Goal: Task Accomplishment & Management: Use online tool/utility

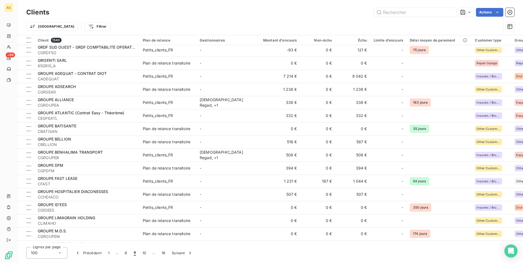
scroll to position [1035, 0]
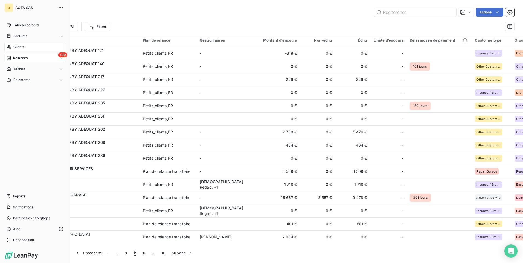
click at [62, 59] on icon at bounding box center [61, 57] width 3 height 3
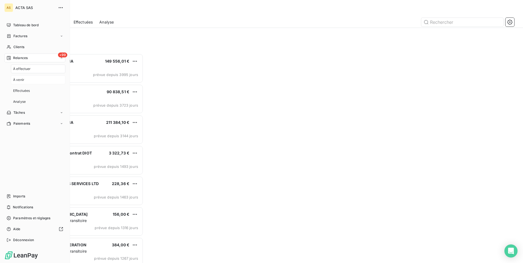
scroll to position [205, 113]
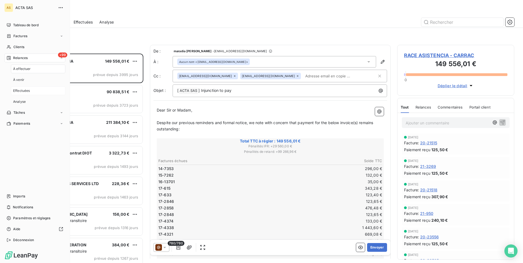
click at [39, 89] on div "Effectuées" at bounding box center [38, 90] width 54 height 9
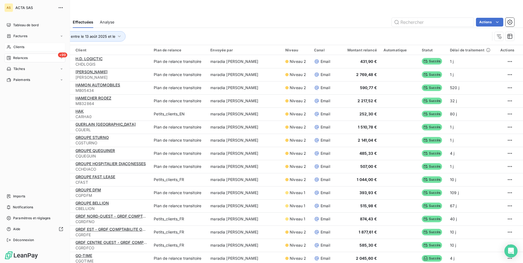
click at [24, 46] on span "Clients" at bounding box center [18, 47] width 11 height 5
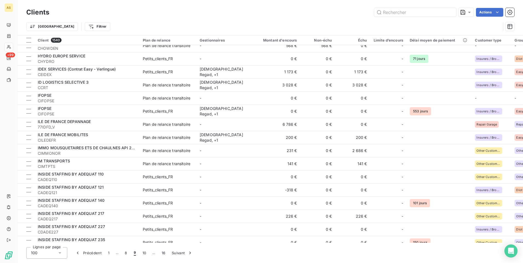
scroll to position [734, 0]
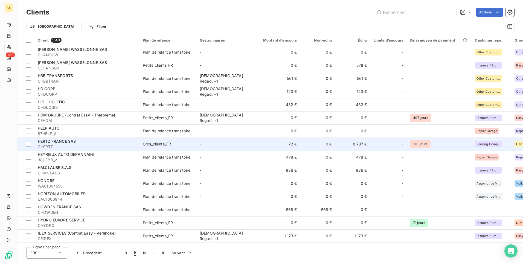
click at [134, 144] on div "HERTZ FRANCE SAS" at bounding box center [87, 141] width 98 height 5
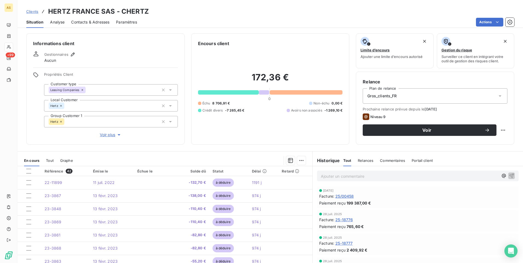
click at [30, 10] on span "Clients" at bounding box center [32, 11] width 12 height 4
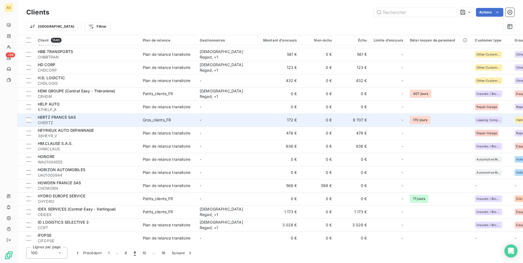
scroll to position [762, 0]
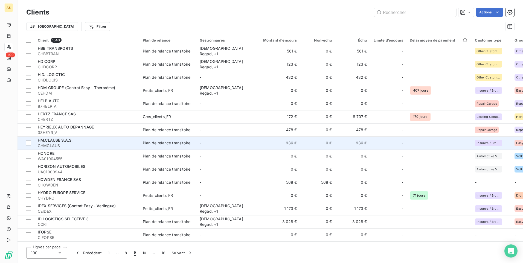
click at [246, 139] on td "-" at bounding box center [224, 142] width 57 height 13
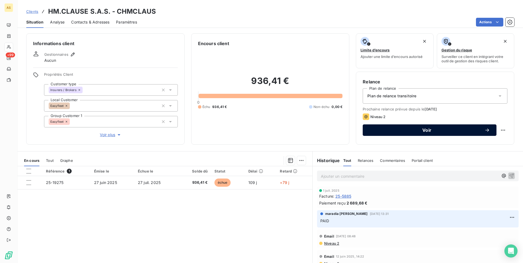
click at [382, 126] on button "Voir" at bounding box center [429, 129] width 134 height 11
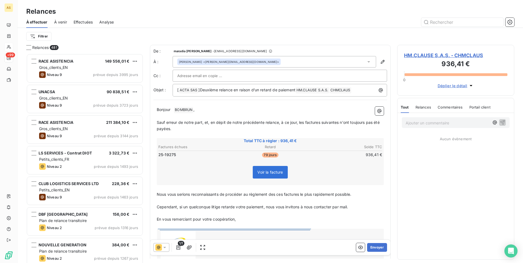
scroll to position [205, 113]
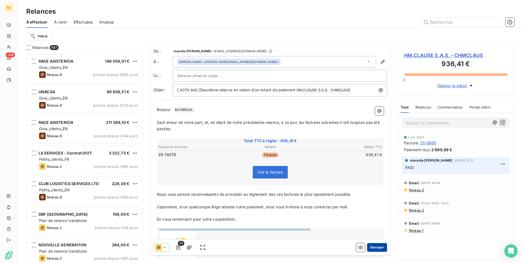
click at [373, 248] on button "Envoyer" at bounding box center [377, 247] width 20 height 9
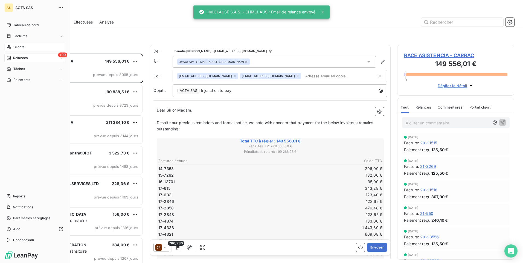
click at [24, 48] on span "Clients" at bounding box center [18, 47] width 11 height 5
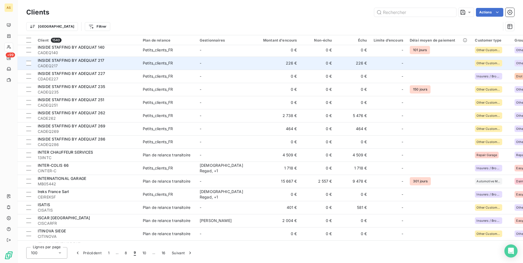
scroll to position [1066, 0]
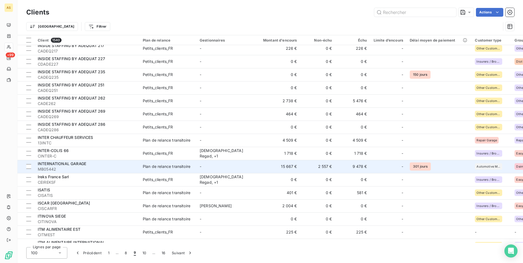
click at [127, 167] on span "MB05442" at bounding box center [87, 168] width 98 height 5
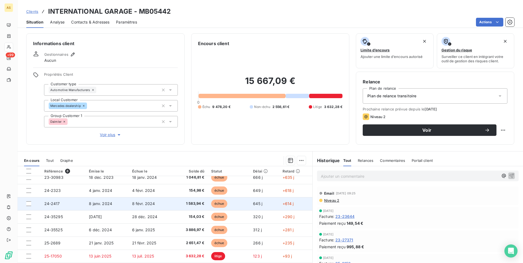
scroll to position [10, 0]
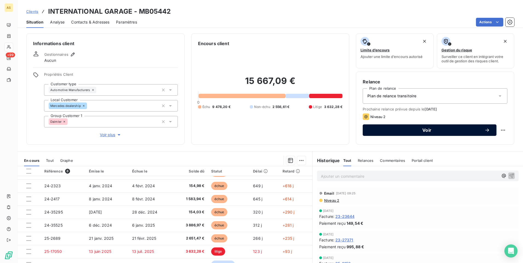
click at [379, 133] on button "Voir" at bounding box center [429, 129] width 134 height 11
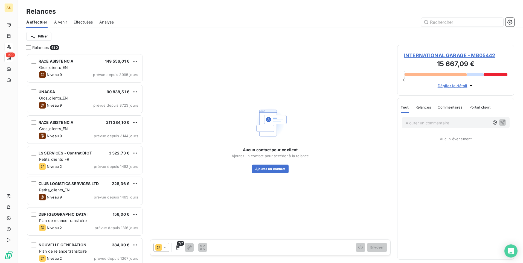
scroll to position [205, 113]
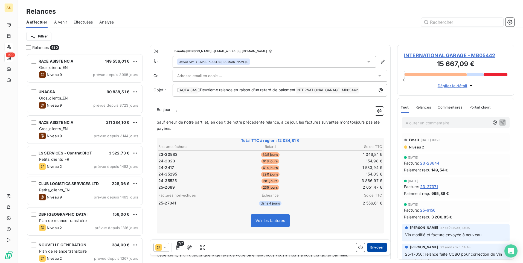
click at [373, 247] on button "Envoyer" at bounding box center [377, 247] width 20 height 9
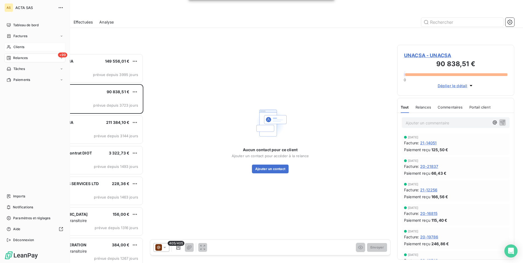
click at [16, 46] on span "Clients" at bounding box center [18, 47] width 11 height 5
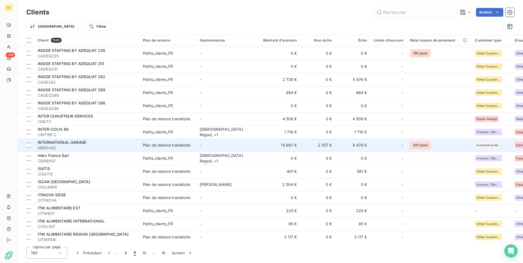
scroll to position [1093, 0]
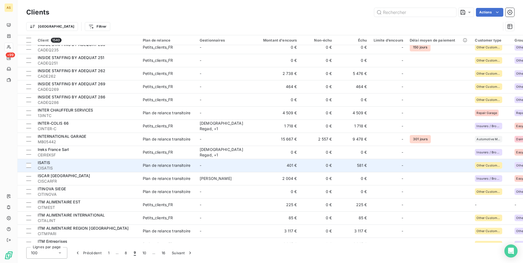
click at [207, 168] on td "-" at bounding box center [224, 165] width 57 height 13
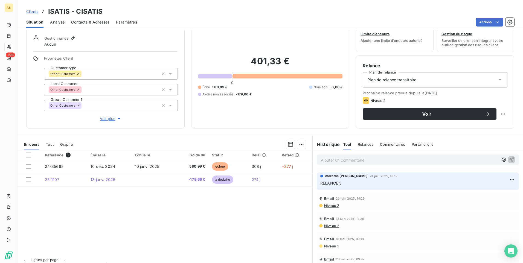
scroll to position [25, 0]
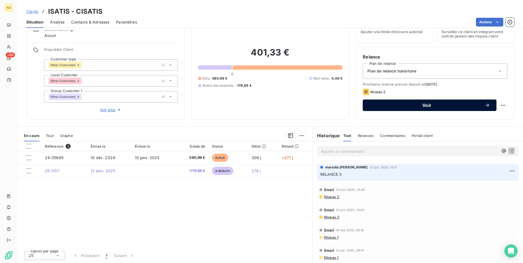
click at [411, 108] on button "Voir" at bounding box center [429, 105] width 134 height 11
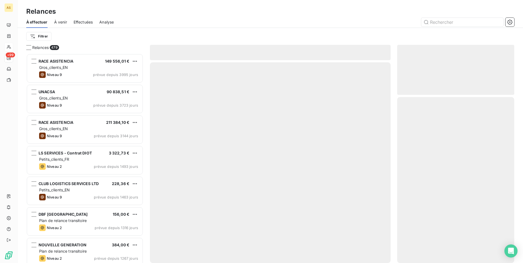
scroll to position [205, 113]
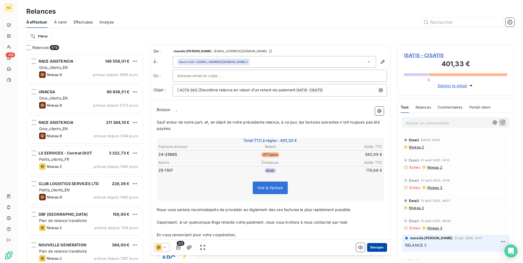
click at [371, 245] on button "Envoyer" at bounding box center [377, 247] width 20 height 9
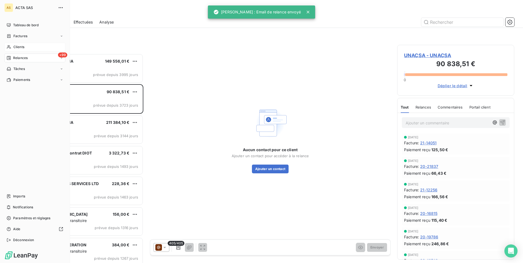
click at [18, 50] on div "Clients" at bounding box center [34, 47] width 61 height 9
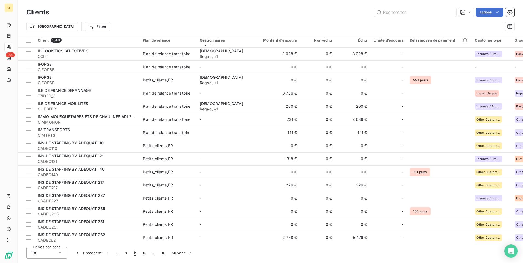
scroll to position [1117, 0]
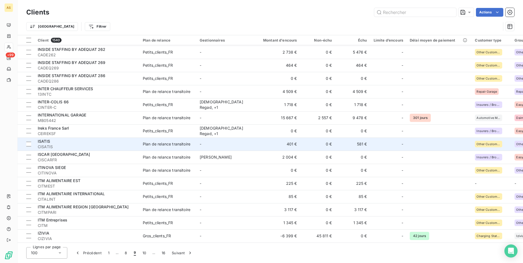
click at [49, 144] on span "CISATIS" at bounding box center [87, 146] width 98 height 5
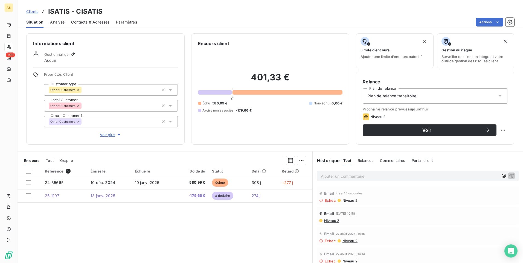
click at [35, 11] on span "Clients" at bounding box center [32, 11] width 12 height 4
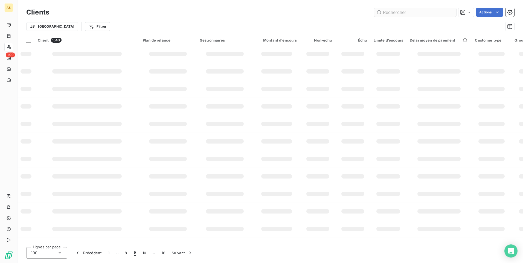
click at [391, 11] on input "text" at bounding box center [415, 12] width 82 height 9
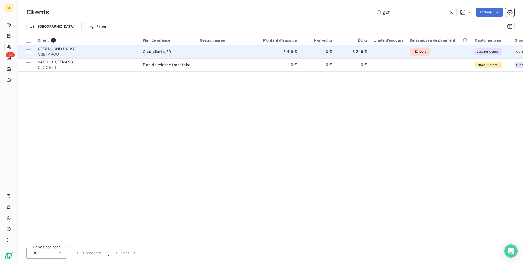
type input "get"
click at [172, 57] on td "Gros_clients_FR" at bounding box center [167, 51] width 57 height 13
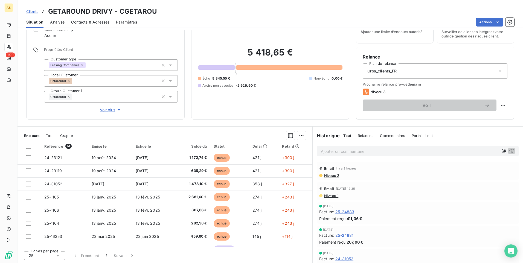
click at [45, 116] on div "Informations client Gestionnaires Aucun Propriétés Client Customer type Leasing…" at bounding box center [105, 63] width 158 height 111
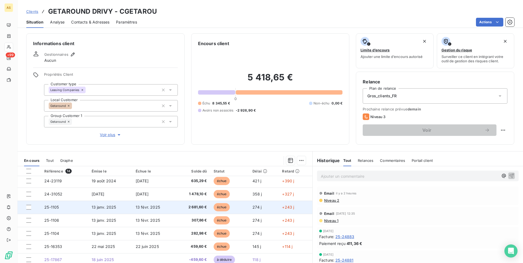
scroll to position [7, 0]
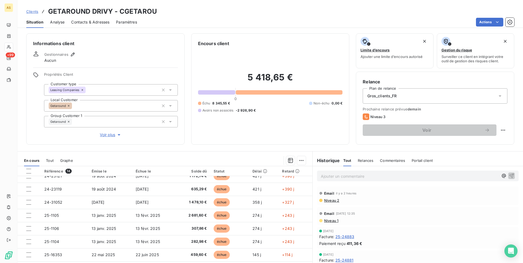
click at [330, 175] on p "Ajouter un commentaire ﻿" at bounding box center [409, 176] width 177 height 7
click at [361, 176] on p "virement annoncé" at bounding box center [409, 176] width 177 height 6
click at [508, 176] on icon "button" at bounding box center [510, 175] width 5 height 5
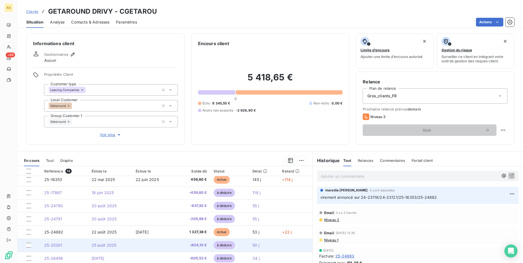
scroll to position [82, 0]
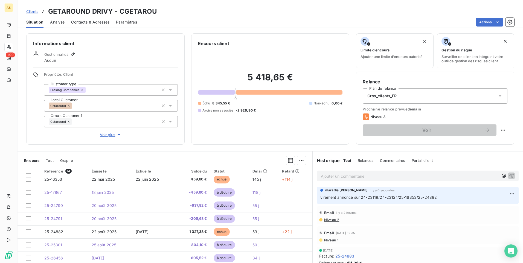
click at [34, 11] on span "Clients" at bounding box center [32, 11] width 12 height 4
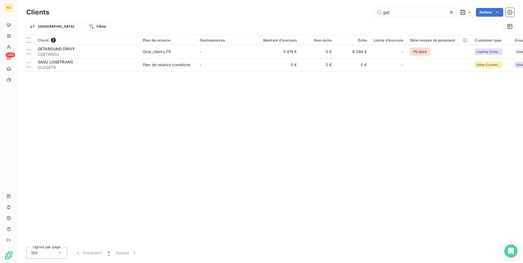
click at [450, 10] on icon at bounding box center [450, 12] width 5 height 5
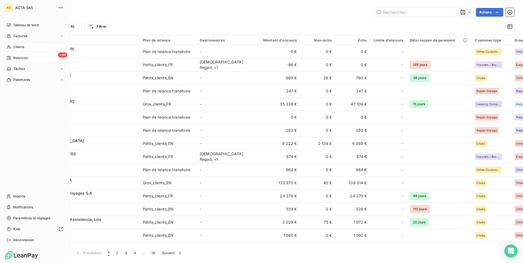
click at [55, 59] on div "+99 Relances" at bounding box center [34, 58] width 61 height 9
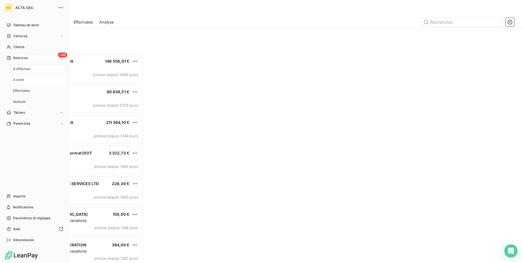
scroll to position [205, 113]
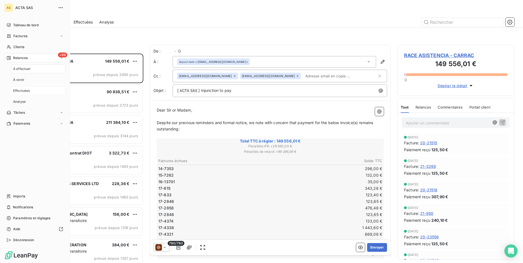
click at [38, 91] on div "Effectuées" at bounding box center [38, 90] width 54 height 9
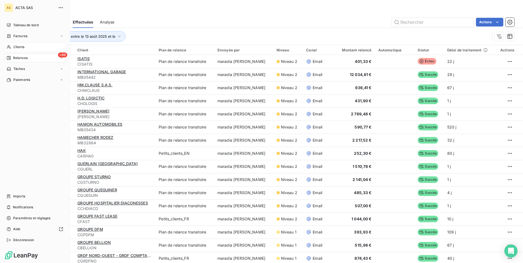
click at [18, 46] on span "Clients" at bounding box center [18, 47] width 11 height 5
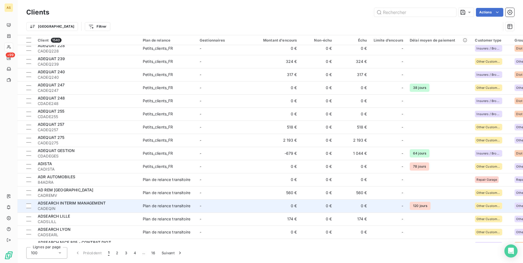
scroll to position [1117, 0]
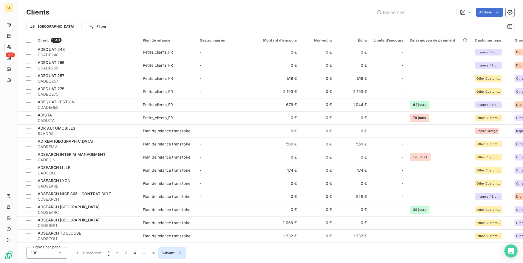
click at [177, 254] on icon "button" at bounding box center [179, 252] width 5 height 5
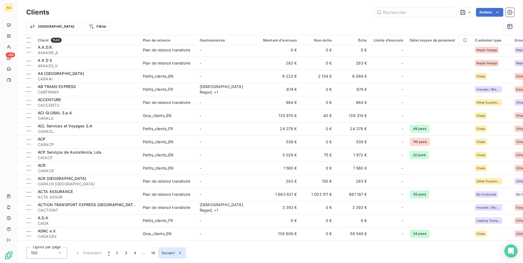
click at [177, 254] on icon "button" at bounding box center [179, 252] width 5 height 5
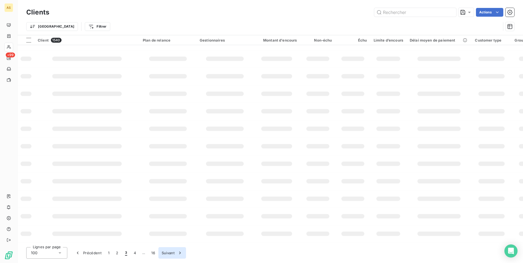
click at [177, 254] on icon "button" at bounding box center [179, 252] width 5 height 5
click at [177, 254] on button "Suivant" at bounding box center [181, 252] width 28 height 11
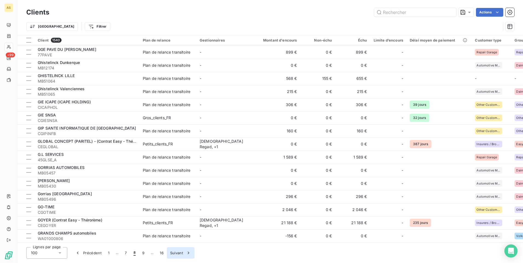
click at [177, 254] on button "Suivant" at bounding box center [181, 252] width 28 height 11
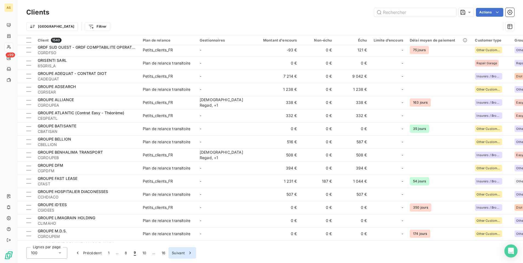
scroll to position [1117, 0]
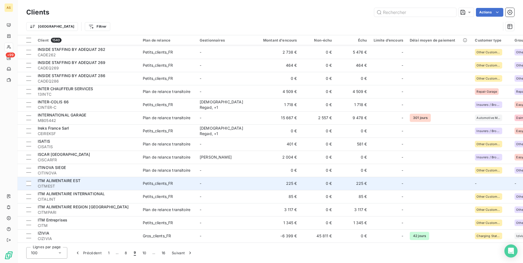
click at [188, 183] on span "Petits_clients_FR" at bounding box center [168, 183] width 50 height 5
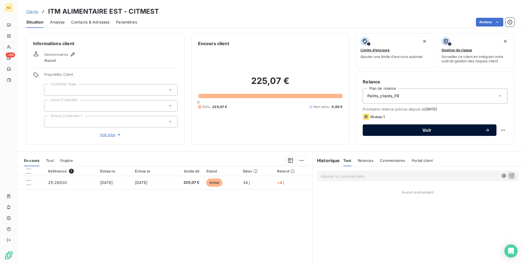
click at [374, 134] on button "Voir" at bounding box center [429, 129] width 134 height 11
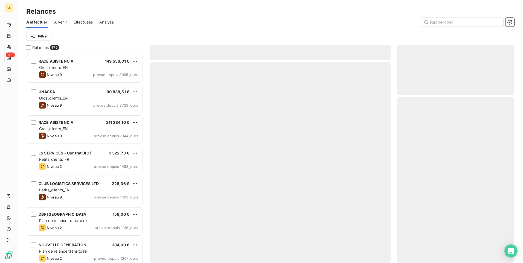
scroll to position [205, 113]
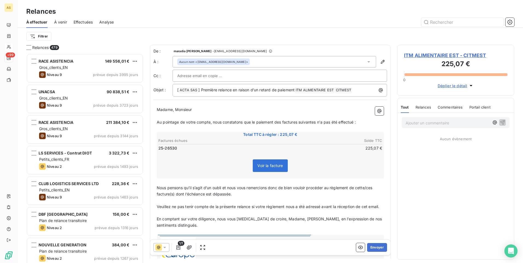
click at [167, 246] on icon at bounding box center [164, 247] width 5 height 5
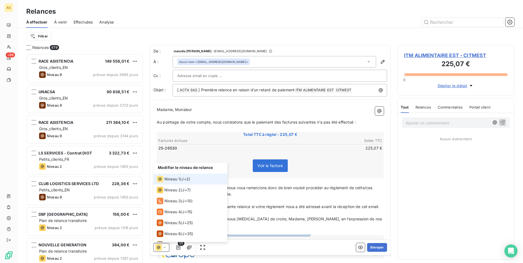
click at [201, 181] on li "Niveau 1 ( J+2 )" at bounding box center [190, 179] width 74 height 11
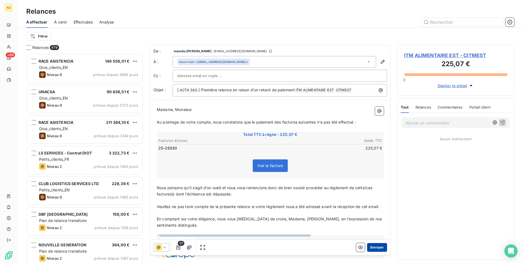
click at [372, 246] on button "Envoyer" at bounding box center [377, 247] width 20 height 9
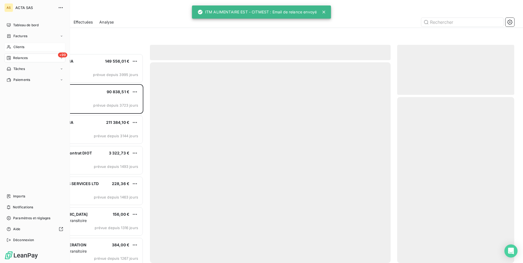
click at [25, 48] on div "Clients" at bounding box center [34, 47] width 61 height 9
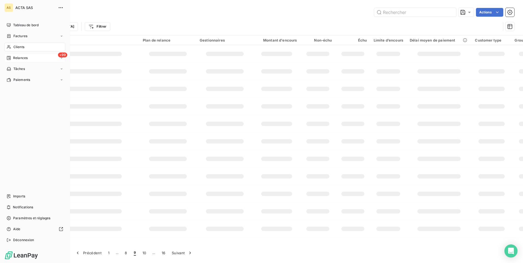
click at [35, 61] on div "+99 Relances" at bounding box center [34, 58] width 61 height 9
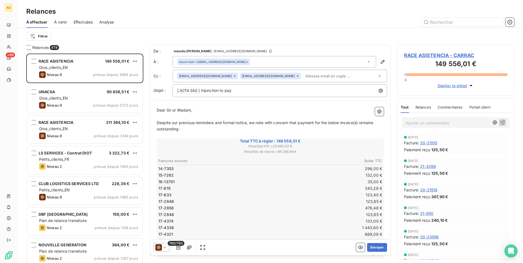
scroll to position [205, 113]
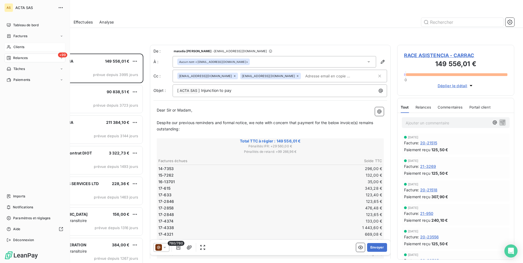
click at [13, 46] on span "Clients" at bounding box center [18, 47] width 11 height 5
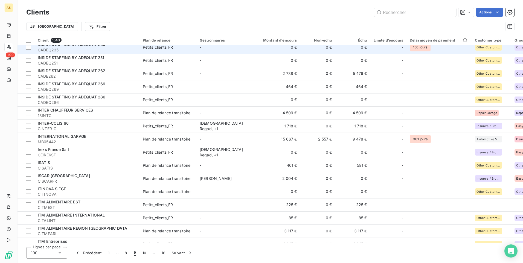
scroll to position [1117, 0]
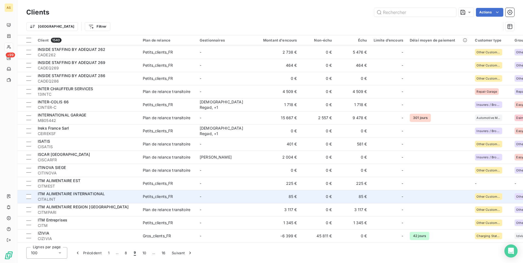
click at [107, 200] on span "CITALINT" at bounding box center [87, 199] width 98 height 5
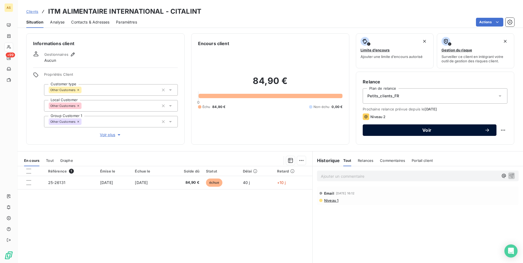
click at [377, 132] on span "Voir" at bounding box center [426, 130] width 115 height 4
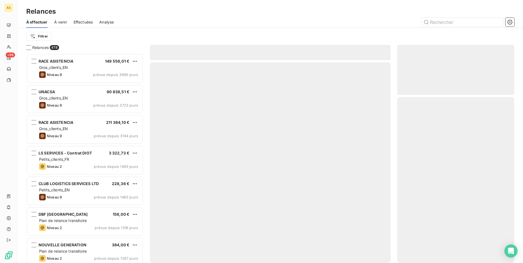
scroll to position [205, 113]
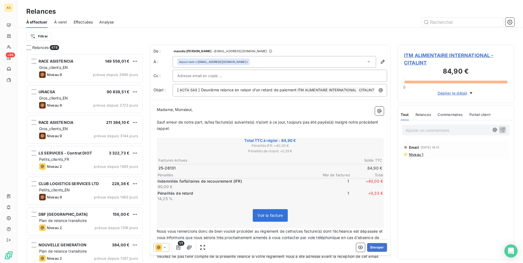
click at [163, 246] on icon at bounding box center [164, 247] width 5 height 5
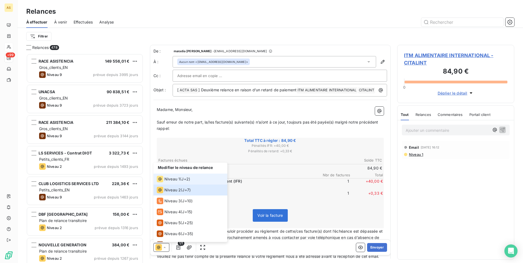
click at [176, 175] on li "Niveau 1 ( J+2 )" at bounding box center [190, 179] width 74 height 11
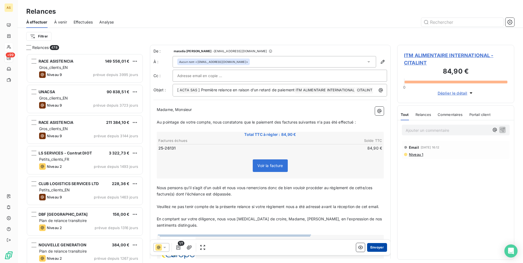
click at [367, 246] on button "Envoyer" at bounding box center [377, 247] width 20 height 9
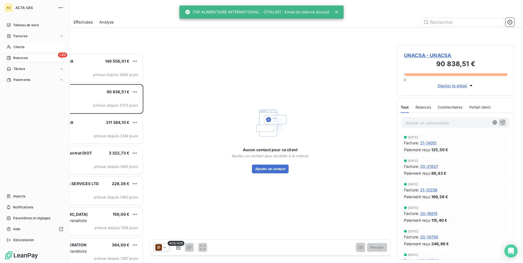
click at [23, 46] on span "Clients" at bounding box center [18, 47] width 11 height 5
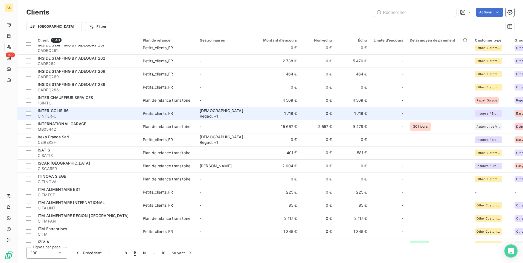
scroll to position [1117, 0]
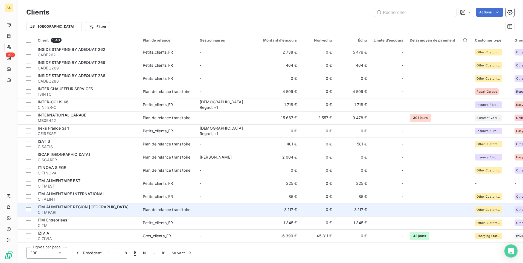
click at [246, 209] on td "-" at bounding box center [224, 209] width 57 height 13
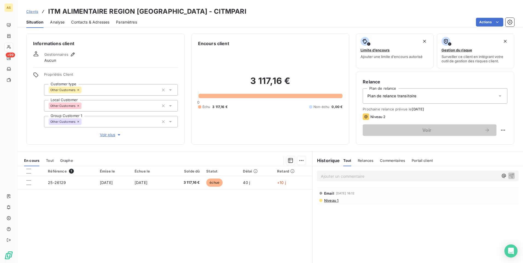
click at [30, 10] on span "Clients" at bounding box center [32, 11] width 12 height 4
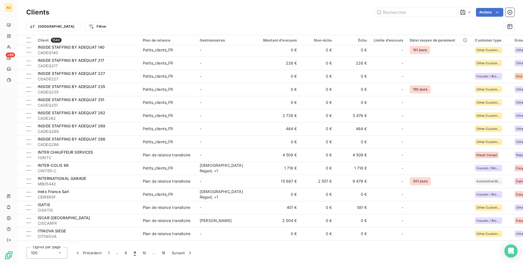
scroll to position [1117, 0]
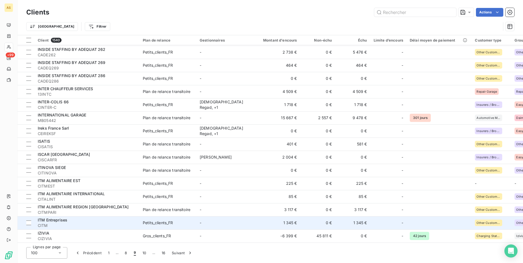
click at [252, 220] on td "-" at bounding box center [224, 222] width 57 height 13
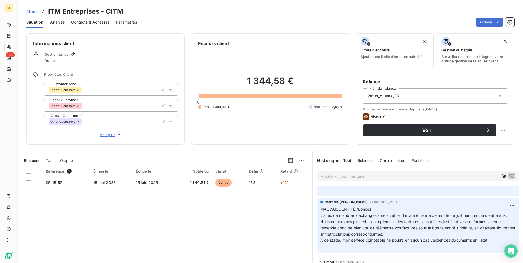
scroll to position [52, 0]
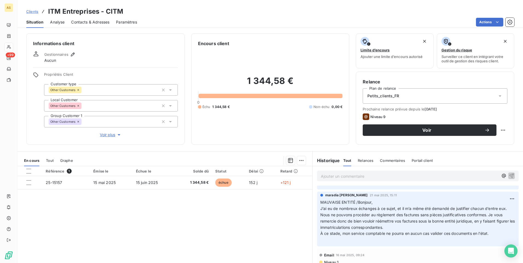
click at [34, 12] on span "Clients" at bounding box center [32, 11] width 12 height 4
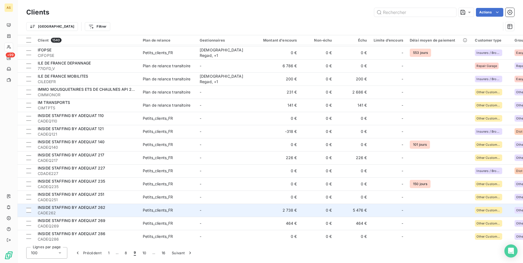
scroll to position [1117, 0]
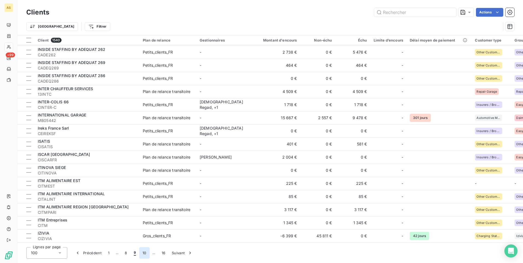
click at [142, 254] on button "10" at bounding box center [144, 252] width 10 height 11
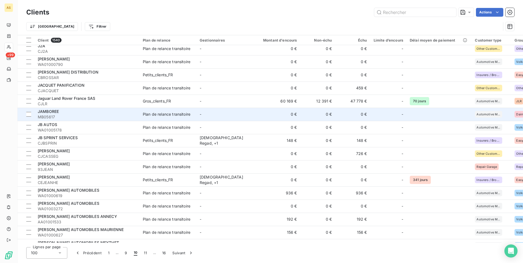
scroll to position [0, 0]
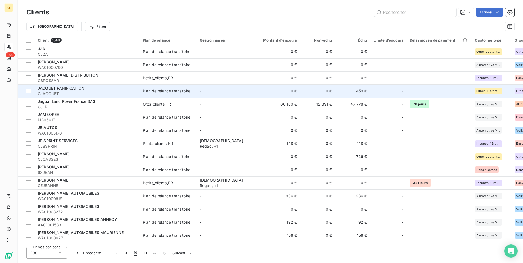
click at [361, 92] on td "459 €" at bounding box center [352, 90] width 35 height 13
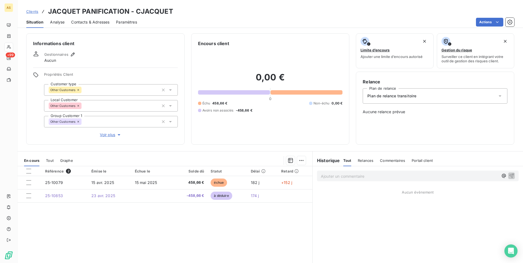
click at [36, 12] on span "Clients" at bounding box center [32, 11] width 12 height 4
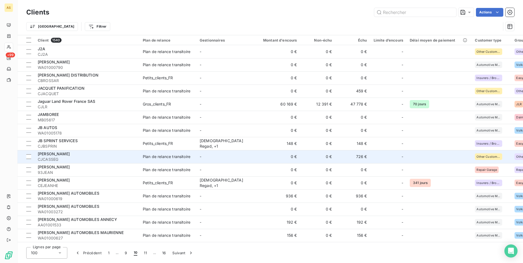
click at [365, 159] on td "726 €" at bounding box center [352, 156] width 35 height 13
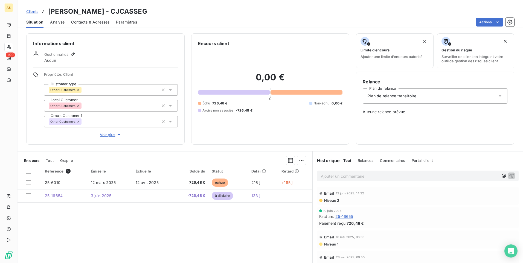
click at [35, 12] on span "Clients" at bounding box center [32, 11] width 12 height 4
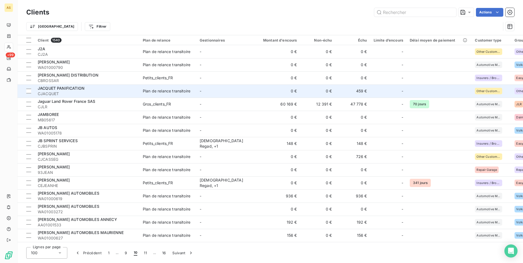
click at [358, 92] on td "459 €" at bounding box center [352, 90] width 35 height 13
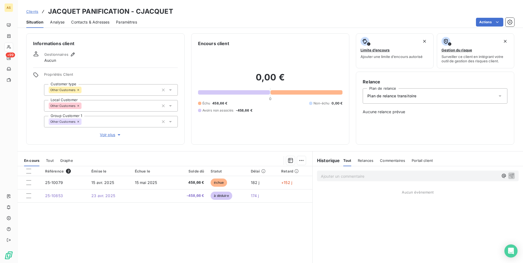
click at [34, 11] on span "Clients" at bounding box center [32, 11] width 12 height 4
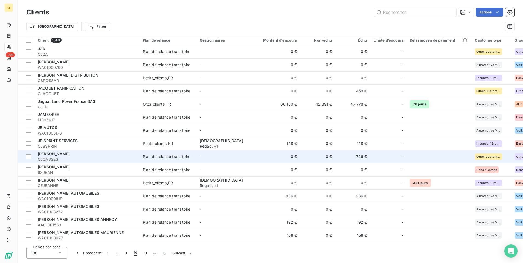
click at [363, 156] on td "726 €" at bounding box center [352, 156] width 35 height 13
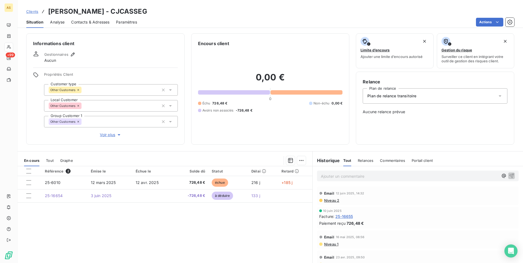
click at [33, 13] on span "Clients" at bounding box center [32, 11] width 12 height 4
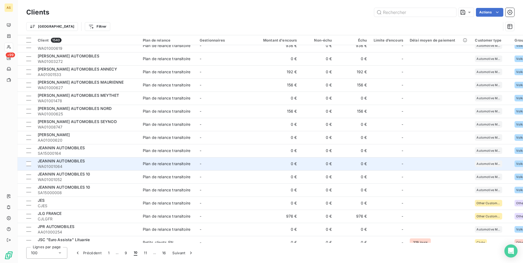
scroll to position [164, 0]
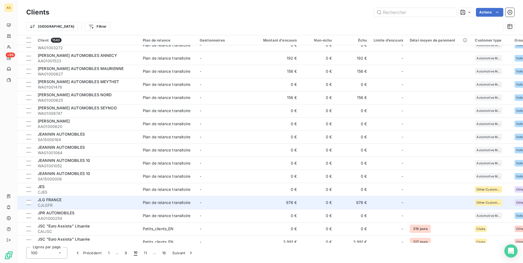
click at [362, 201] on td "976 €" at bounding box center [352, 202] width 35 height 13
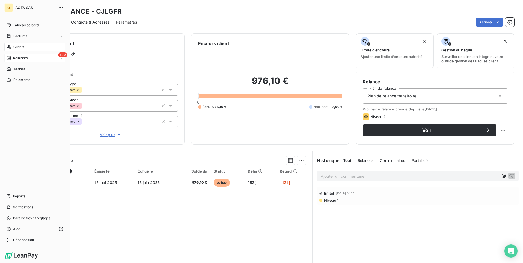
click at [46, 56] on div "+99 Relances" at bounding box center [34, 58] width 61 height 9
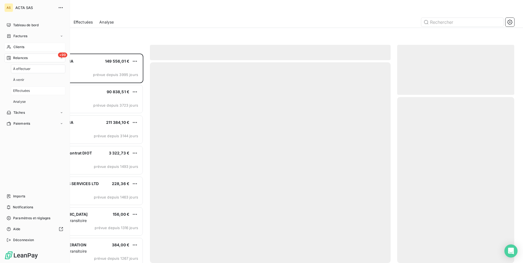
scroll to position [205, 113]
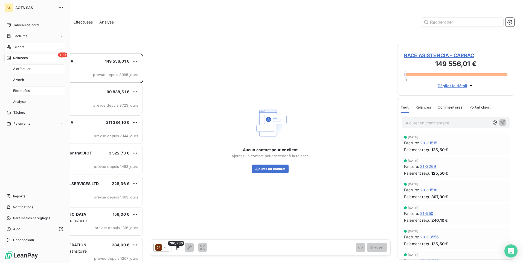
click at [27, 90] on span "Effectuées" at bounding box center [21, 90] width 17 height 5
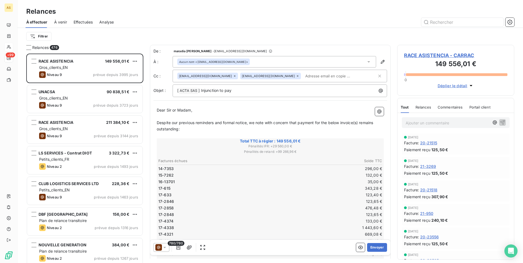
scroll to position [205, 113]
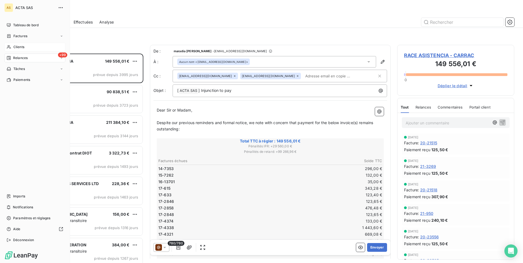
click at [27, 47] on div "Clients" at bounding box center [34, 47] width 61 height 9
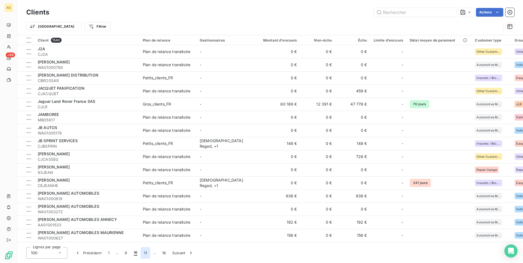
click at [145, 256] on button "11" at bounding box center [146, 252] width 10 height 11
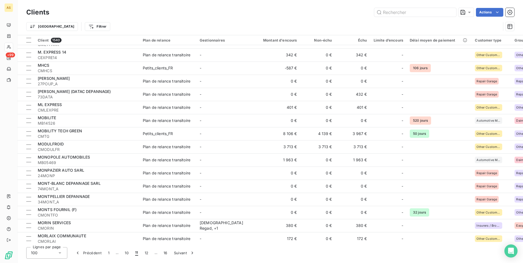
scroll to position [765, 0]
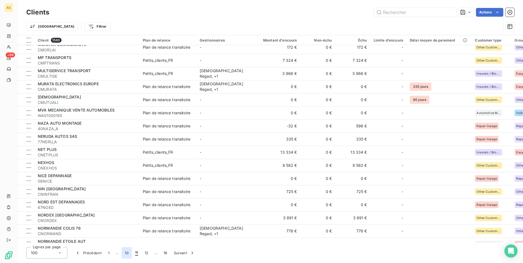
click at [125, 254] on button "10" at bounding box center [126, 252] width 10 height 11
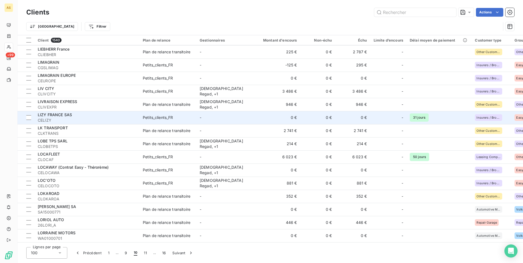
scroll to position [1117, 0]
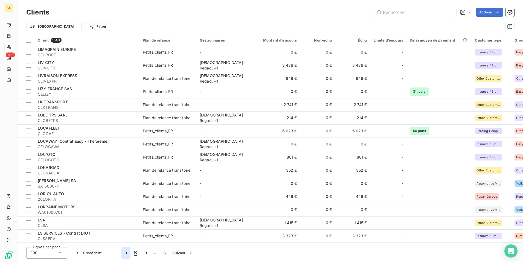
click at [127, 255] on button "9" at bounding box center [125, 252] width 9 height 11
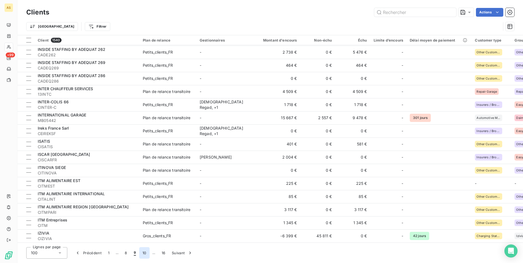
click at [142, 251] on button "10" at bounding box center [144, 252] width 10 height 11
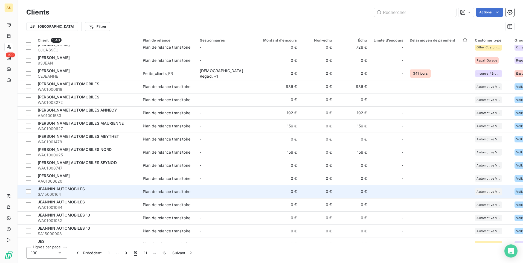
scroll to position [246, 0]
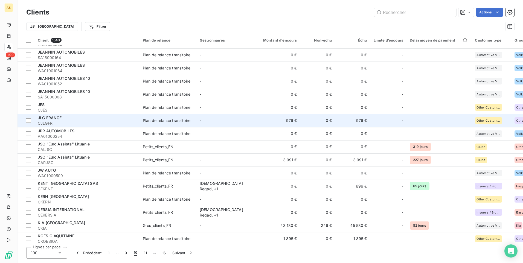
click at [159, 120] on div "Plan de relance transitoire" at bounding box center [167, 120] width 48 height 5
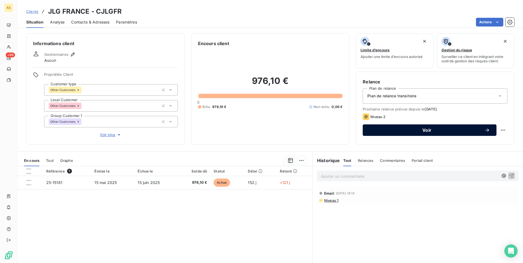
click at [369, 133] on div "Voir" at bounding box center [429, 129] width 121 height 5
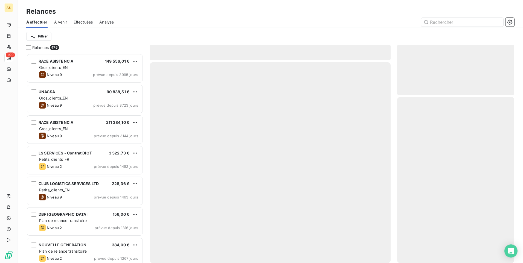
scroll to position [205, 113]
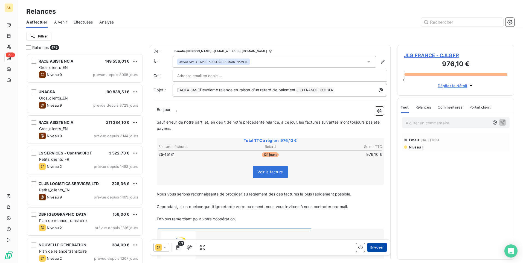
click at [373, 247] on button "Envoyer" at bounding box center [377, 247] width 20 height 9
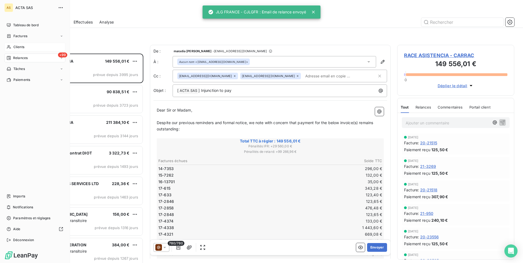
click at [15, 45] on span "Clients" at bounding box center [18, 47] width 11 height 5
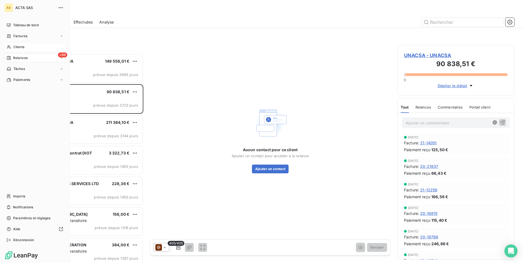
click at [16, 46] on span "Clients" at bounding box center [18, 47] width 11 height 5
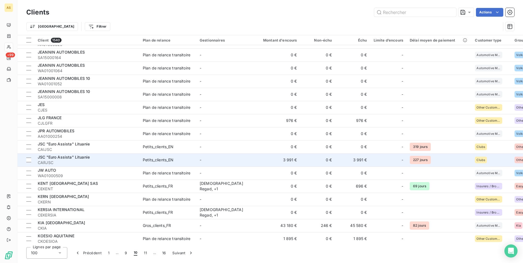
scroll to position [301, 0]
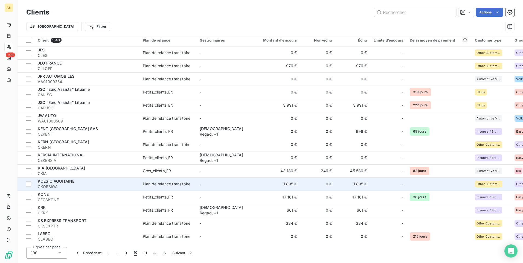
click at [229, 182] on td "-" at bounding box center [224, 183] width 57 height 13
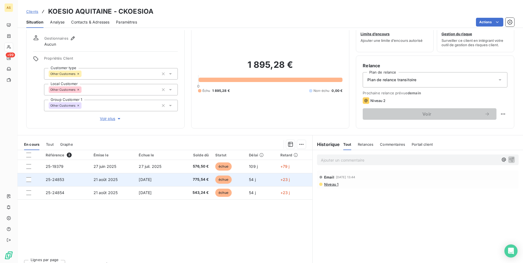
scroll to position [25, 0]
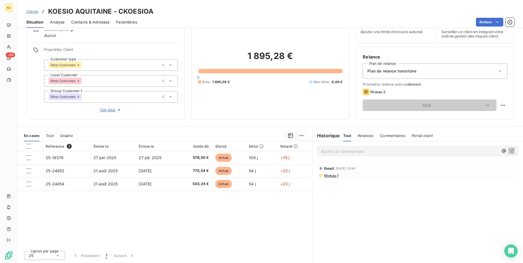
click at [28, 10] on span "Clients" at bounding box center [32, 11] width 12 height 4
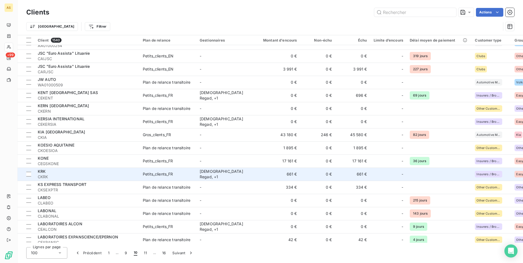
scroll to position [355, 0]
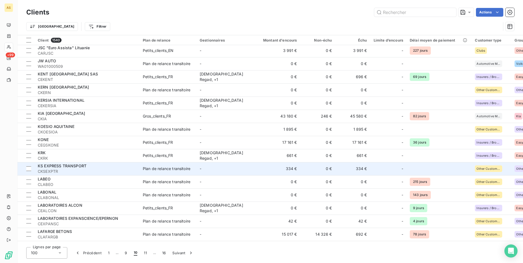
click at [345, 169] on td "334 €" at bounding box center [352, 168] width 35 height 13
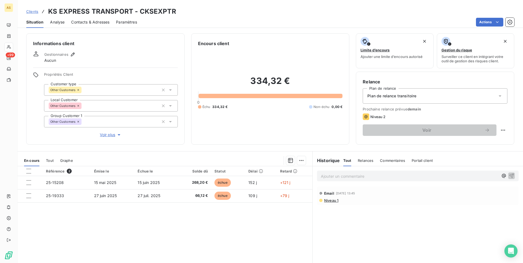
click at [36, 13] on span "Clients" at bounding box center [32, 11] width 12 height 4
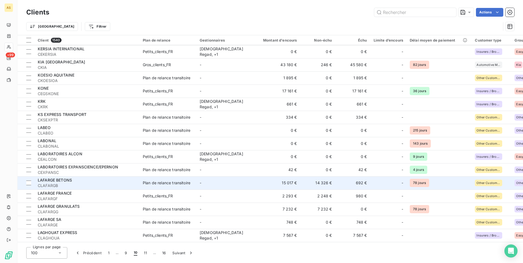
scroll to position [410, 0]
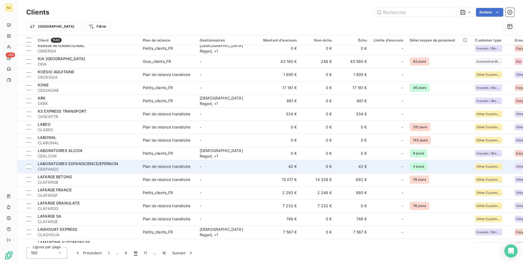
click at [362, 168] on td "42 €" at bounding box center [352, 166] width 35 height 13
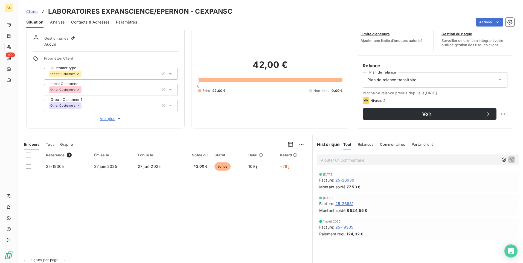
scroll to position [25, 0]
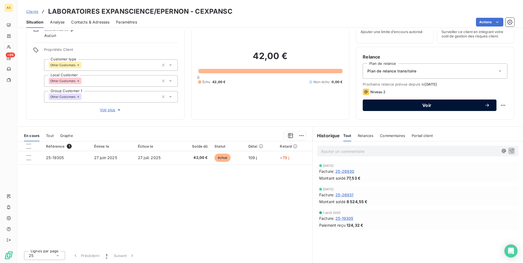
click at [371, 104] on span "Voir" at bounding box center [426, 105] width 115 height 4
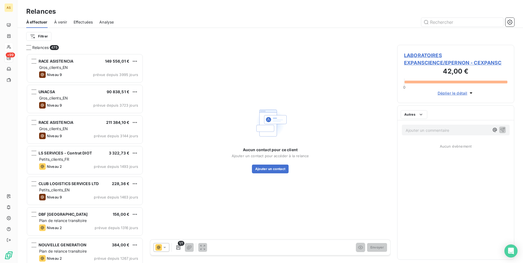
scroll to position [205, 113]
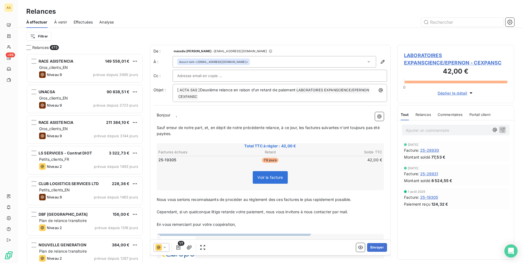
click at [166, 248] on icon at bounding box center [164, 247] width 5 height 5
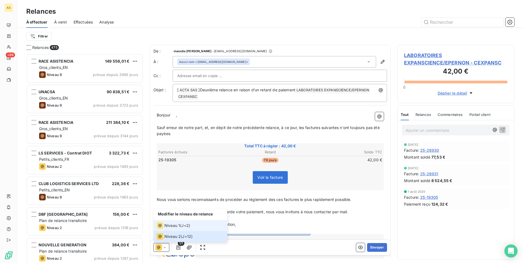
click at [170, 226] on span "Niveau 1" at bounding box center [172, 225] width 16 height 5
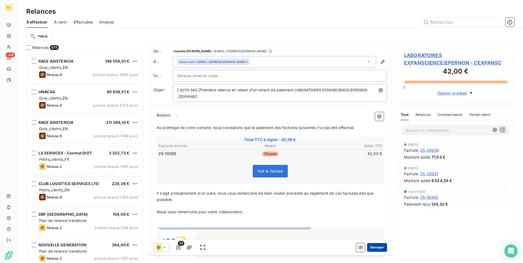
click at [371, 248] on button "Envoyer" at bounding box center [377, 247] width 20 height 9
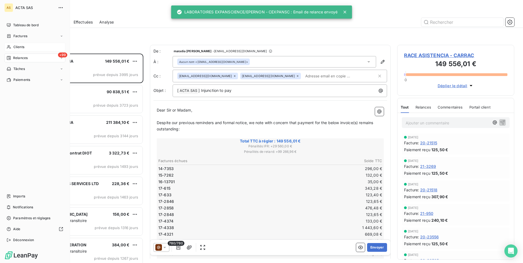
click at [14, 47] on span "Clients" at bounding box center [18, 47] width 11 height 5
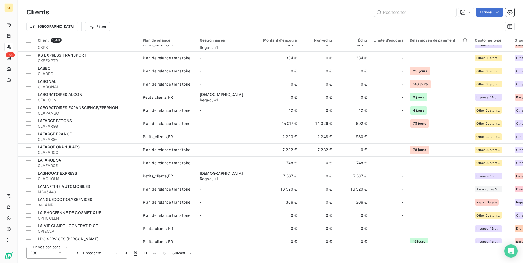
scroll to position [465, 0]
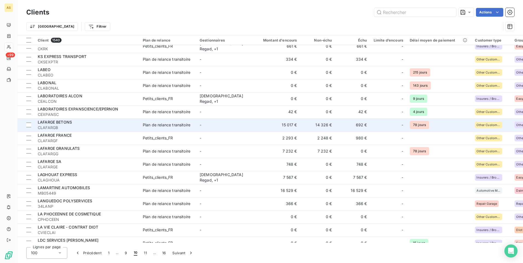
click at [250, 127] on td "-" at bounding box center [224, 124] width 57 height 13
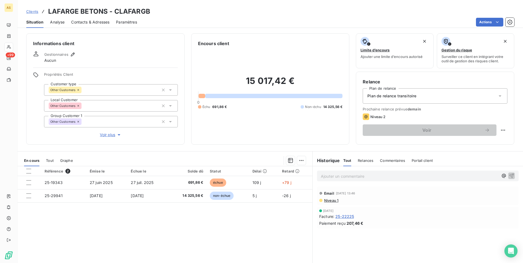
click at [34, 10] on span "Clients" at bounding box center [32, 11] width 12 height 4
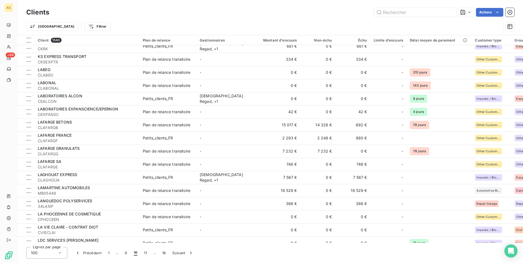
scroll to position [492, 0]
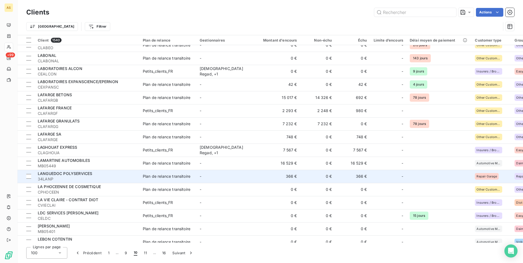
click at [179, 180] on td "Plan de relance transitoire" at bounding box center [167, 176] width 57 height 13
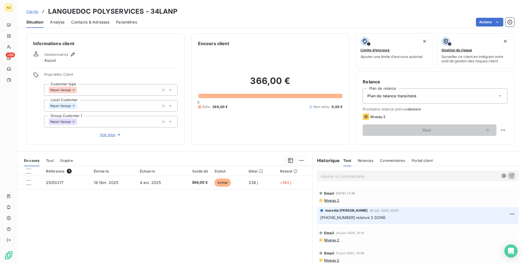
click at [33, 12] on span "Clients" at bounding box center [32, 11] width 12 height 4
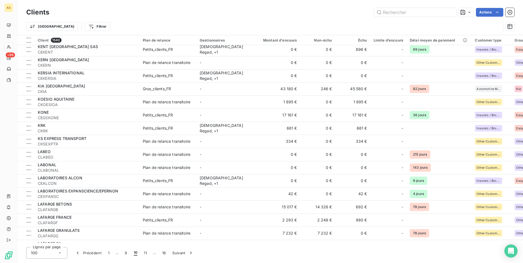
scroll to position [219, 0]
